Goal: Task Accomplishment & Management: Use online tool/utility

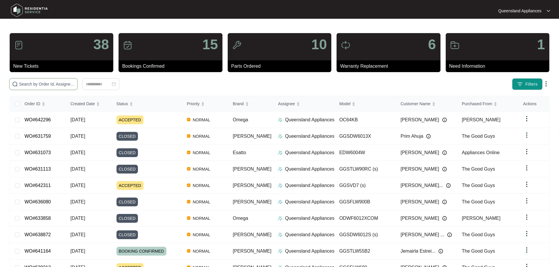
click at [75, 85] on input "text" at bounding box center [47, 84] width 56 height 6
paste input "634862"
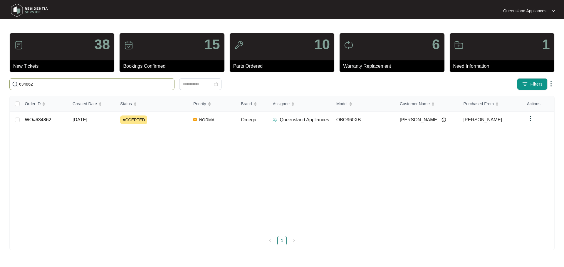
type input "634862"
click at [90, 122] on div "Order ID Created Date Status Priority Brand Assignee Model Customer Name Purcha…" at bounding box center [282, 170] width 544 height 149
click at [86, 127] on div "Order ID Created Date Status Priority Brand Assignee Model Customer Name Purcha…" at bounding box center [282, 170] width 544 height 149
click at [87, 119] on span "[DATE]" at bounding box center [80, 119] width 15 height 5
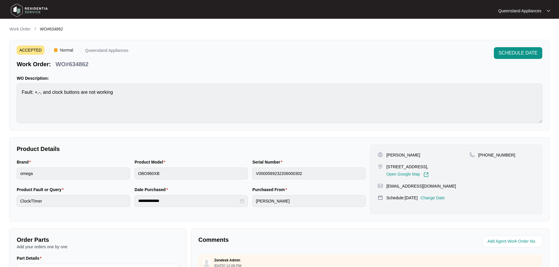
scroll to position [122, 0]
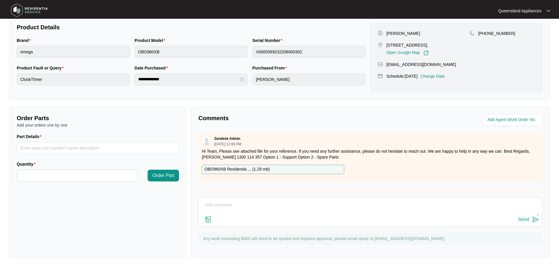
click at [312, 198] on div "Send" at bounding box center [370, 213] width 344 height 30
click at [305, 203] on textarea at bounding box center [371, 208] width 338 height 15
paste textarea "Called to oven displaying a fault and clock buttons not working, OBO960XB. The …"
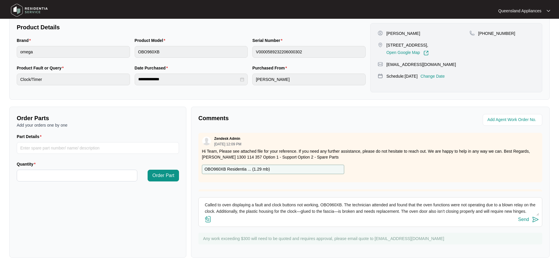
scroll to position [30, 0]
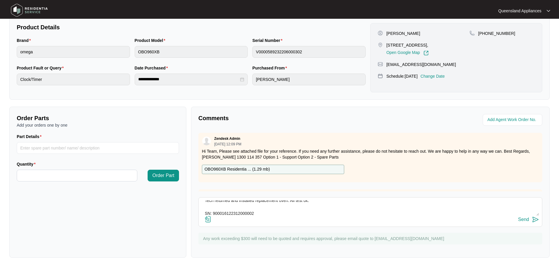
type textarea "Called to oven displaying a fault and clock buttons not working, OBO960XB. The …"
click at [535, 221] on img at bounding box center [535, 219] width 7 height 7
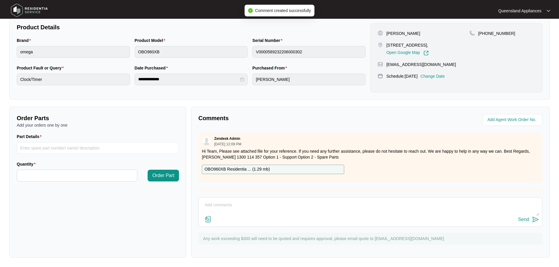
scroll to position [0, 0]
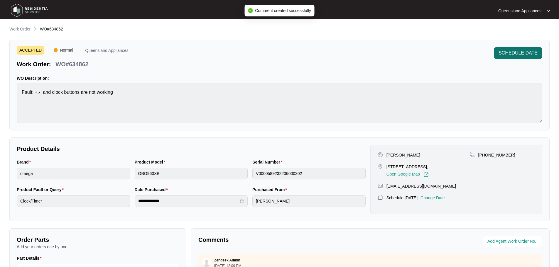
click at [511, 53] on span "SCHEDULE DATE" at bounding box center [518, 53] width 39 height 7
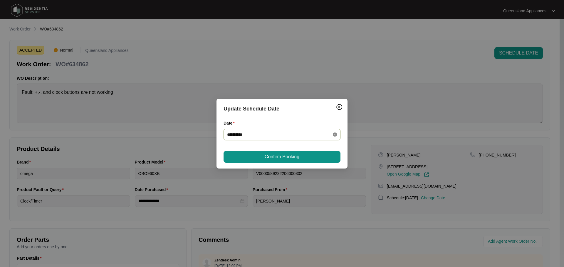
click at [336, 135] on icon "close-circle" at bounding box center [335, 135] width 4 height 4
click at [332, 134] on div at bounding box center [282, 135] width 110 height 6
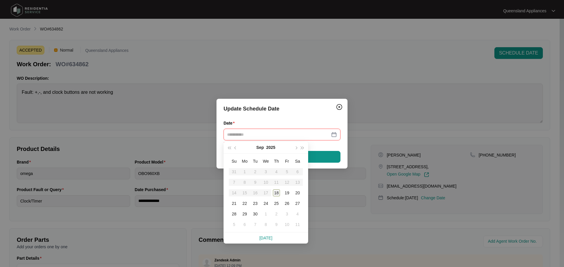
type input "**********"
click at [278, 195] on div "18" at bounding box center [276, 193] width 7 height 7
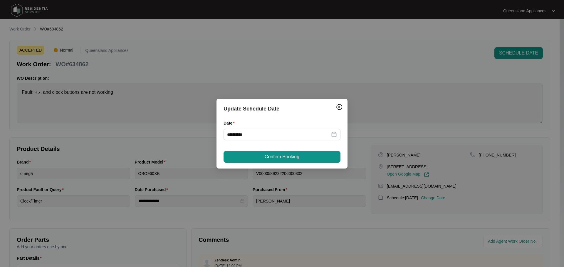
click at [286, 158] on span "Confirm Booking" at bounding box center [282, 157] width 35 height 7
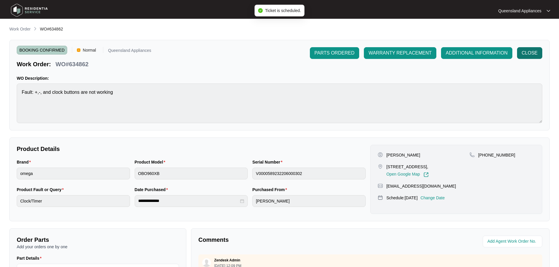
click at [526, 53] on span "CLOSE" at bounding box center [530, 53] width 16 height 7
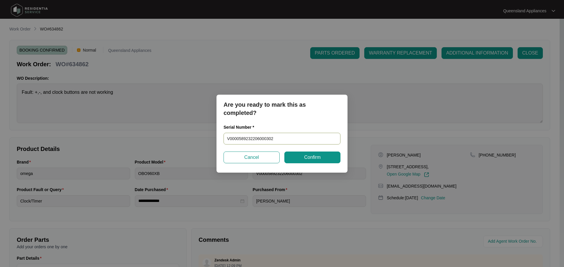
click at [270, 138] on input "V0000589232206000302" at bounding box center [281, 139] width 117 height 12
paste input "9000161223120000"
type input "900016122312000002"
click at [304, 159] on button "Confirm" at bounding box center [312, 158] width 56 height 12
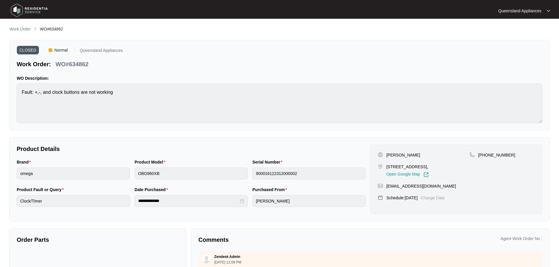
type input "V0000589232206000302"
